Goal: Task Accomplishment & Management: Manage account settings

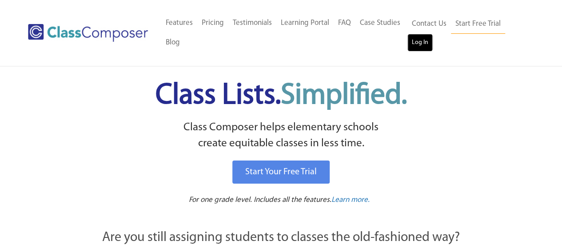
click at [416, 43] on link "Log In" at bounding box center [419, 43] width 25 height 18
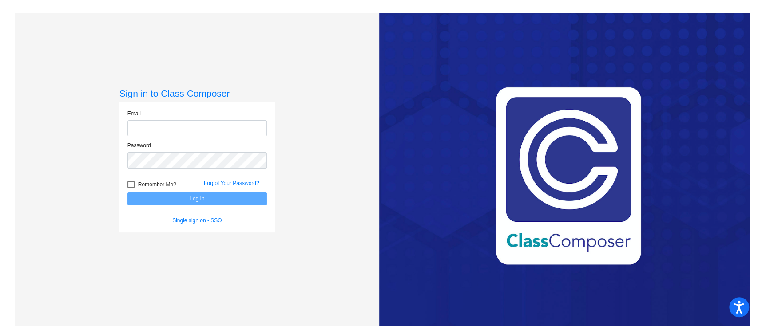
type input "newmana@psdschools.org"
click at [184, 198] on button "Log In" at bounding box center [196, 199] width 139 height 13
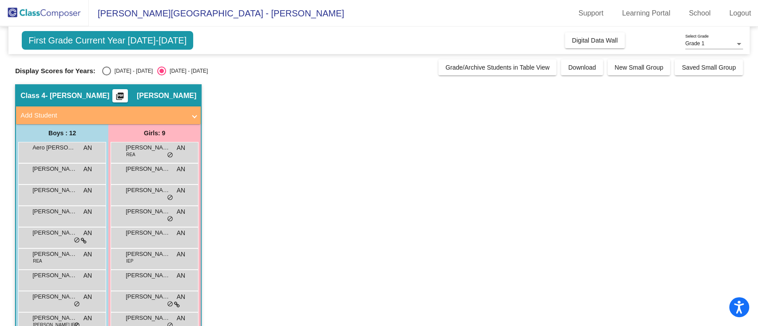
click at [109, 74] on div "Select an option" at bounding box center [106, 71] width 9 height 9
click at [107, 75] on input "2024 - 2025" at bounding box center [106, 75] width 0 height 0
radio input "true"
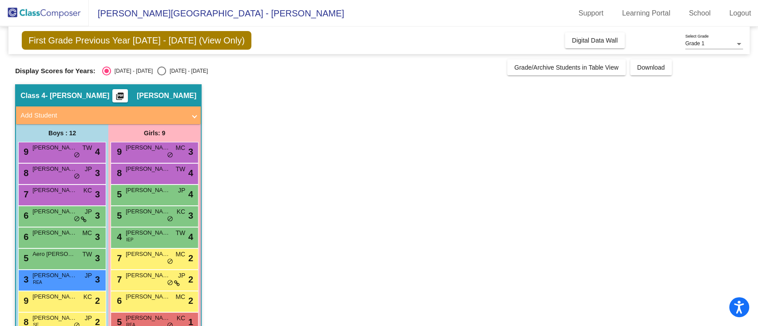
scroll to position [85, 0]
